Goal: Information Seeking & Learning: Find specific page/section

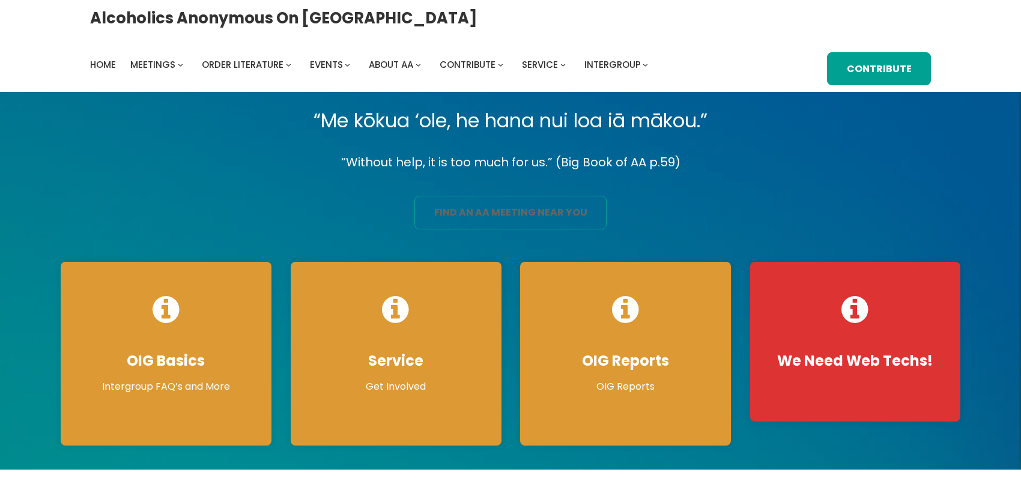
click at [573, 226] on link "find an aa meeting near you" at bounding box center [511, 213] width 192 height 34
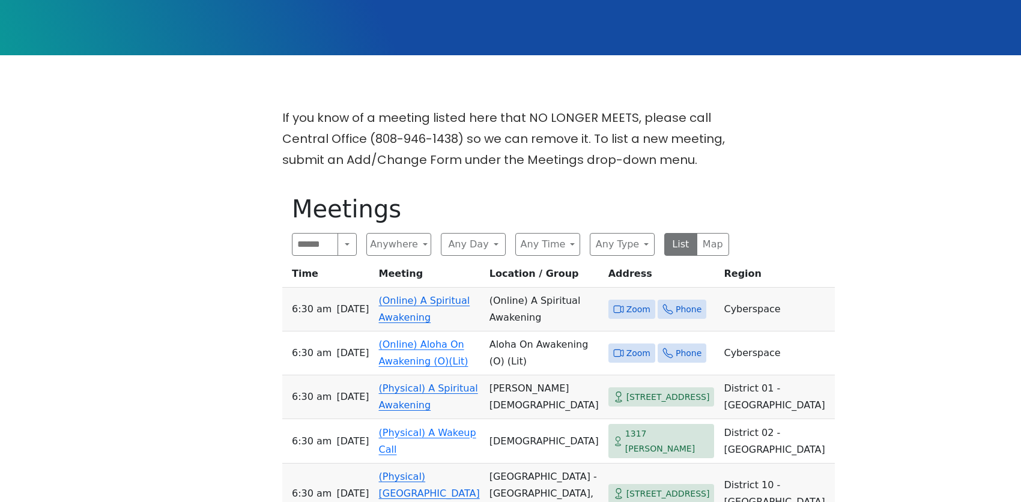
scroll to position [300, 0]
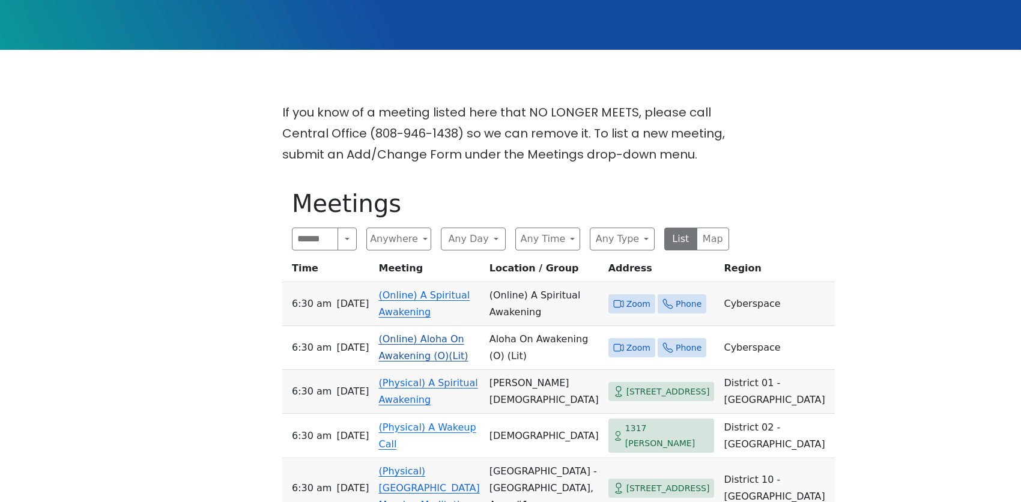
click at [428, 333] on link "(Online) Aloha On Awakening (O)(Lit)" at bounding box center [424, 347] width 90 height 28
